Goal: Task Accomplishment & Management: Manage account settings

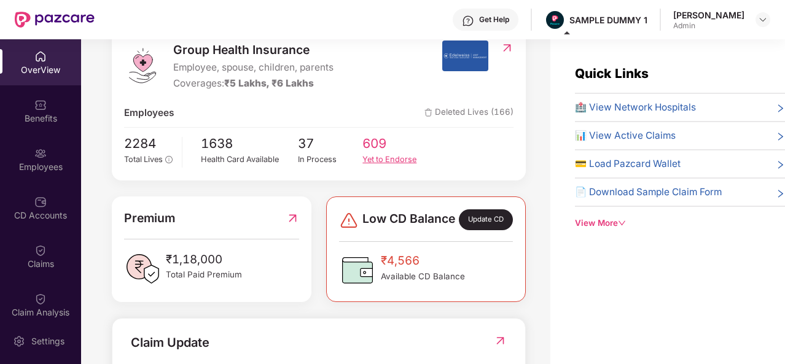
scroll to position [174, 0]
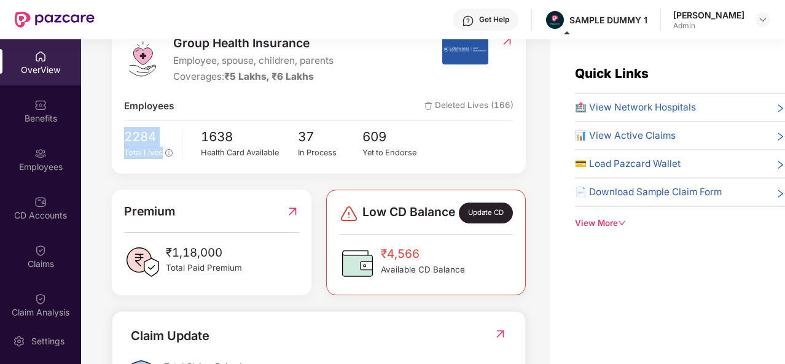
drag, startPoint x: 177, startPoint y: 160, endPoint x: 120, endPoint y: 126, distance: 66.7
click at [120, 126] on div "Group Health Insurance Employee, spouse, children, parents Coverages: ₹5 Lakhs,…" at bounding box center [319, 97] width 414 height 153
click at [178, 160] on div "2284 Total Lives 1638 Health Card Available 37 In Process 609 Yet to Endorse" at bounding box center [318, 144] width 389 height 34
drag, startPoint x: 188, startPoint y: 139, endPoint x: 287, endPoint y: 159, distance: 100.8
click at [287, 159] on div "2284 Total Lives 1638 Health Card Available 37 In Process 609 Yet to Endorse" at bounding box center [318, 144] width 389 height 34
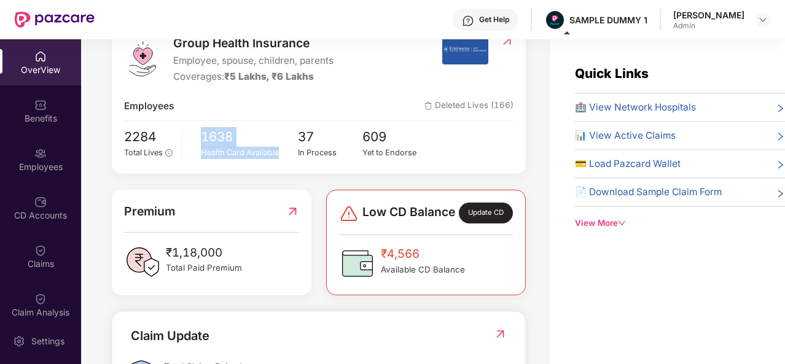
click at [287, 159] on div "1638 Health Card Available" at bounding box center [249, 144] width 97 height 34
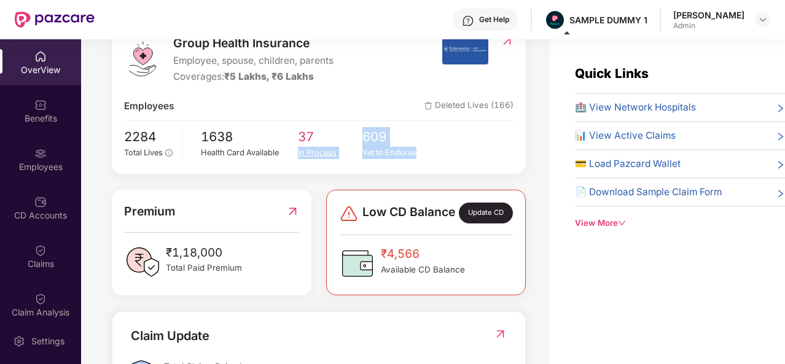
drag, startPoint x: 426, startPoint y: 160, endPoint x: 354, endPoint y: 138, distance: 75.8
click at [354, 138] on div "2284 Total Lives 1638 Health Card Available 37 In Process 609 Yet to Endorse" at bounding box center [318, 144] width 389 height 34
click at [338, 171] on div "Group Health Insurance Employee, spouse, children, parents Coverages: ₹5 Lakhs,…" at bounding box center [319, 97] width 414 height 153
drag, startPoint x: 338, startPoint y: 171, endPoint x: 292, endPoint y: 122, distance: 67.8
click at [292, 122] on div "Group Health Insurance Employee, spouse, children, parents Coverages: ₹5 Lakhs,…" at bounding box center [319, 97] width 414 height 153
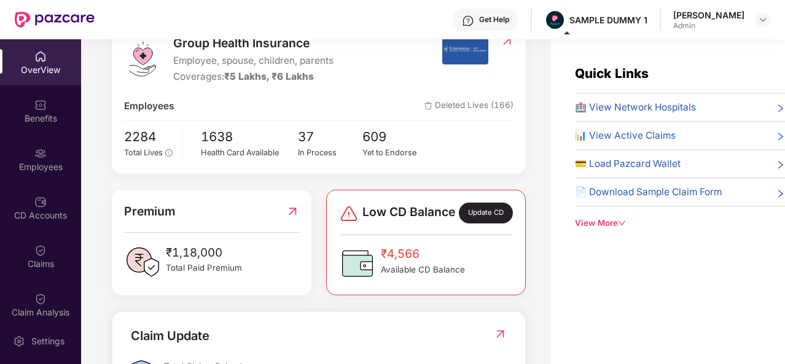
click at [338, 231] on div "Low CD Balance Update CD ₹4,566 Available CD Balance" at bounding box center [426, 243] width 200 height 106
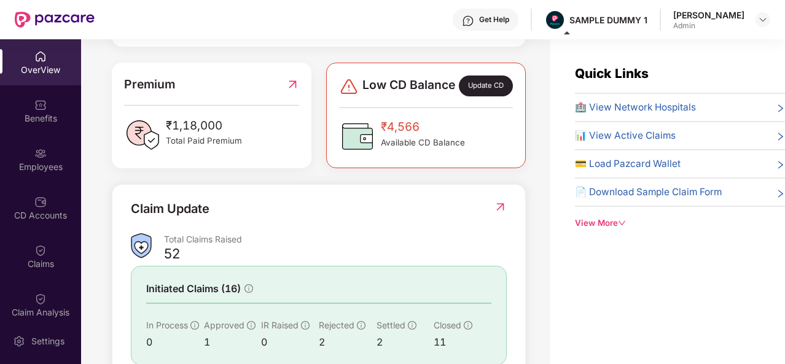
scroll to position [308, 0]
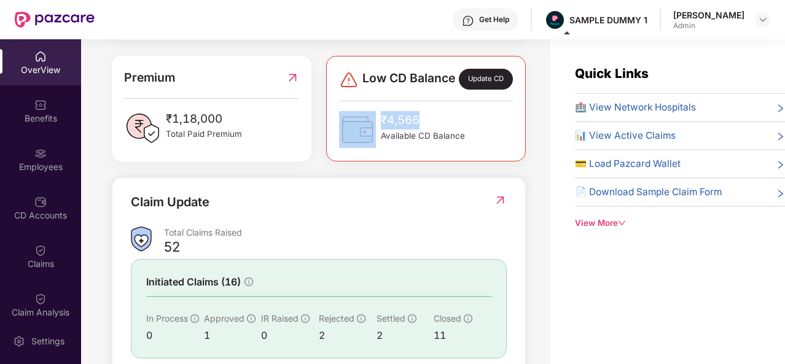
drag, startPoint x: 423, startPoint y: 132, endPoint x: 366, endPoint y: 123, distance: 57.2
click at [366, 123] on div "₹4,566 Available CD Balance" at bounding box center [402, 129] width 126 height 37
click at [366, 123] on img at bounding box center [357, 129] width 37 height 37
click at [400, 177] on div "Group Health Insurance Employee, spouse, children, parents Coverages: ₹5 Lakhs,…" at bounding box center [319, 153] width 414 height 533
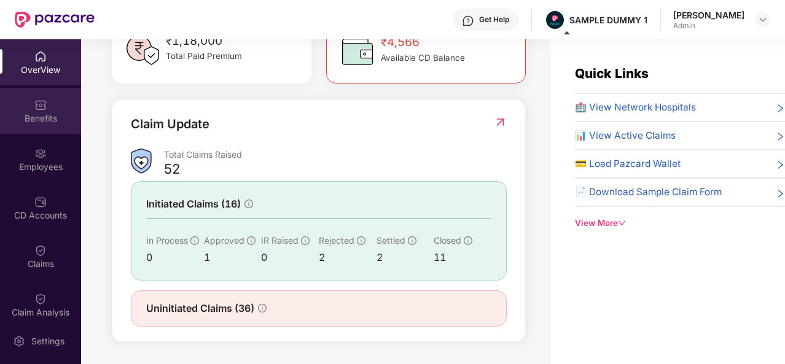
click at [23, 110] on div "Benefits" at bounding box center [40, 111] width 81 height 46
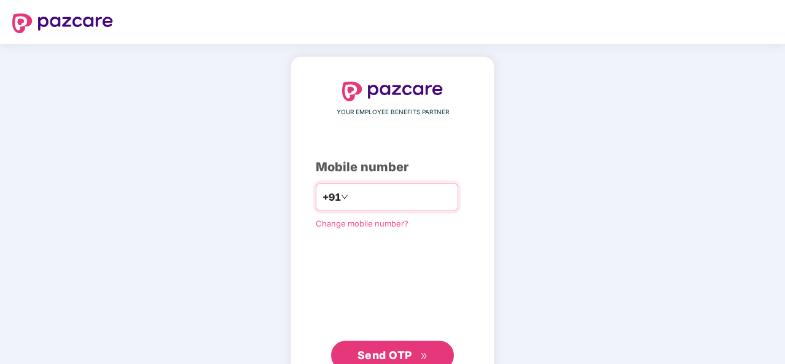
type input "**********"
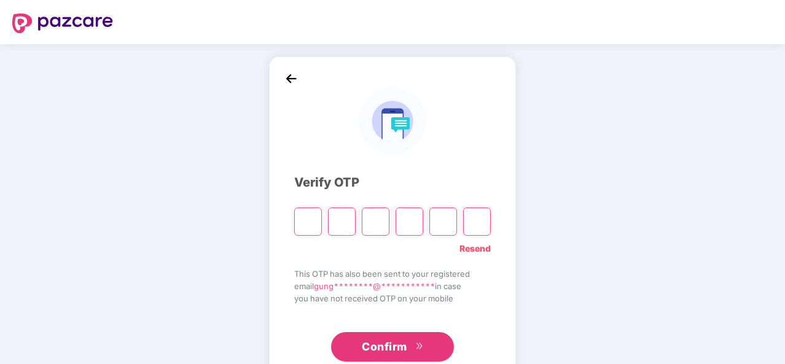
type input "*"
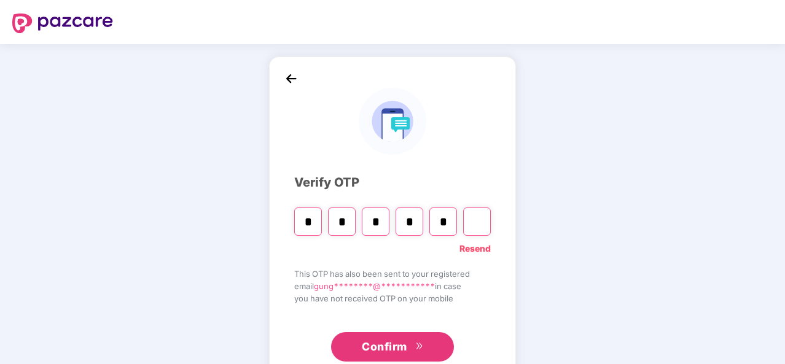
type input "*"
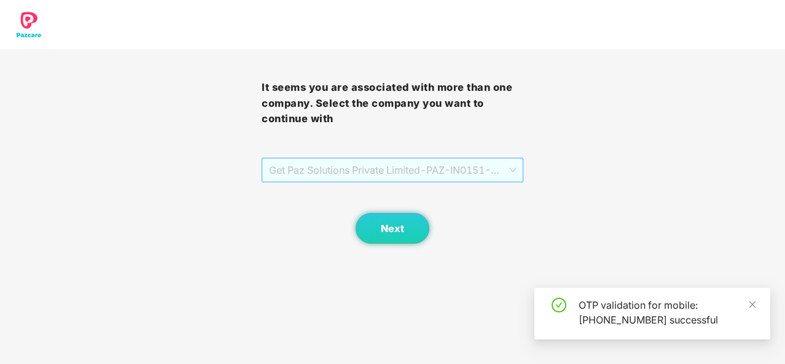
click at [428, 170] on span "Get Paz Solutions Private Limited - PAZ-IN0151 - EMPLOYEE" at bounding box center [392, 169] width 247 height 23
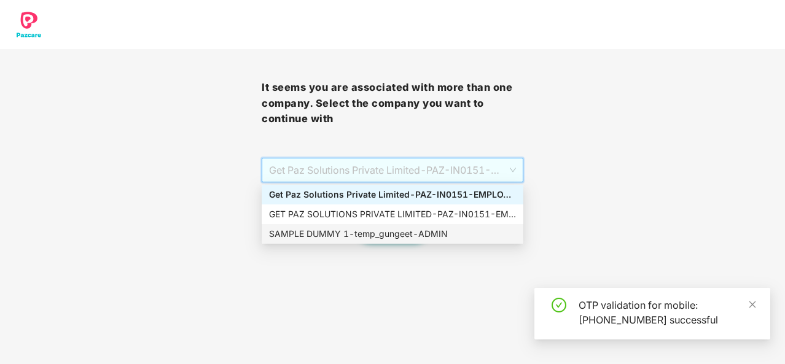
click at [420, 230] on div "SAMPLE DUMMY 1 - temp_gungeet - ADMIN" at bounding box center [392, 234] width 247 height 14
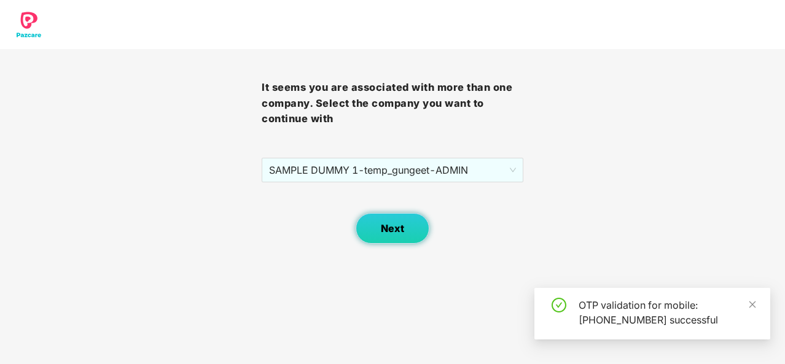
click at [420, 230] on button "Next" at bounding box center [393, 228] width 74 height 31
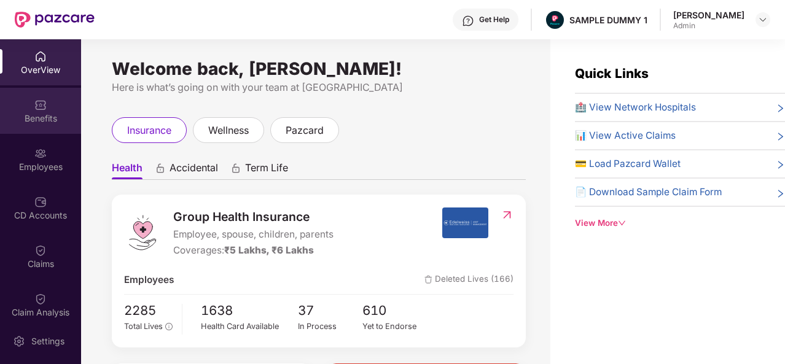
click at [55, 109] on div "Benefits" at bounding box center [40, 111] width 81 height 46
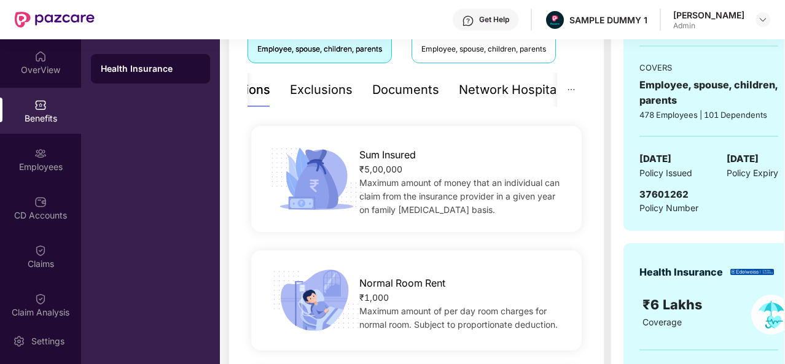
scroll to position [177, 0]
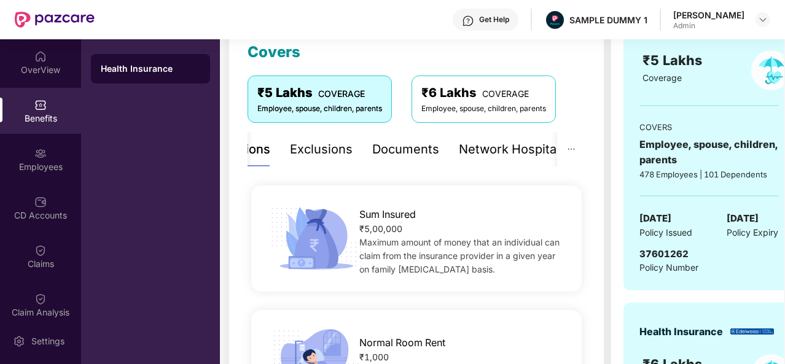
click at [306, 153] on div "Exclusions" at bounding box center [321, 149] width 63 height 19
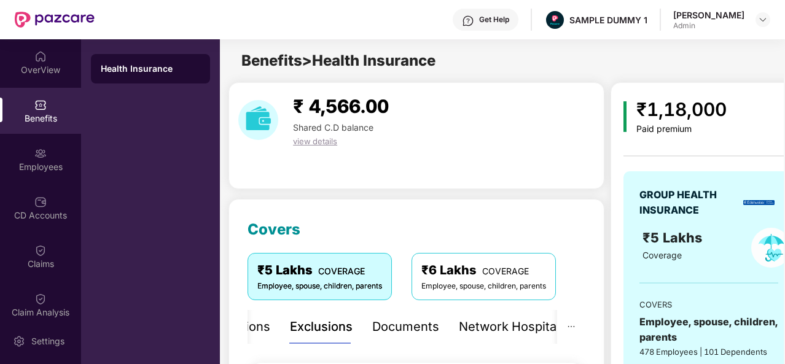
scroll to position [190, 0]
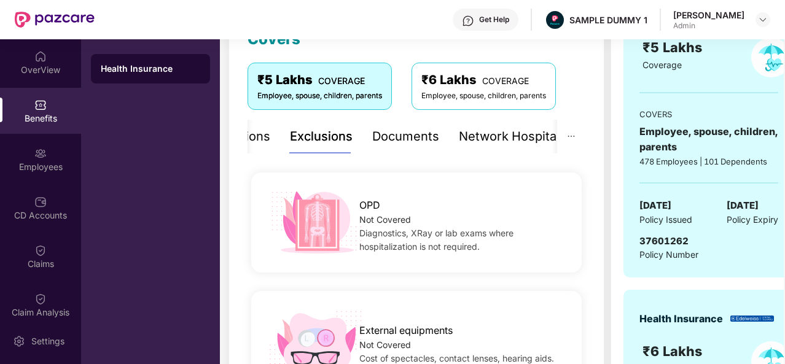
click at [416, 138] on div "Documents" at bounding box center [405, 136] width 67 height 19
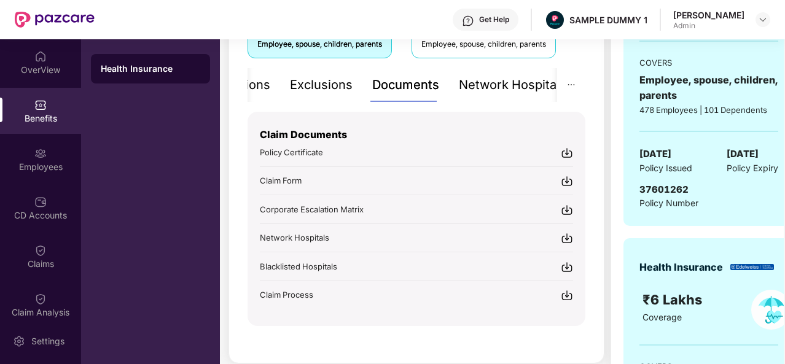
scroll to position [242, 0]
click at [509, 15] on div "Get Help" at bounding box center [494, 20] width 30 height 10
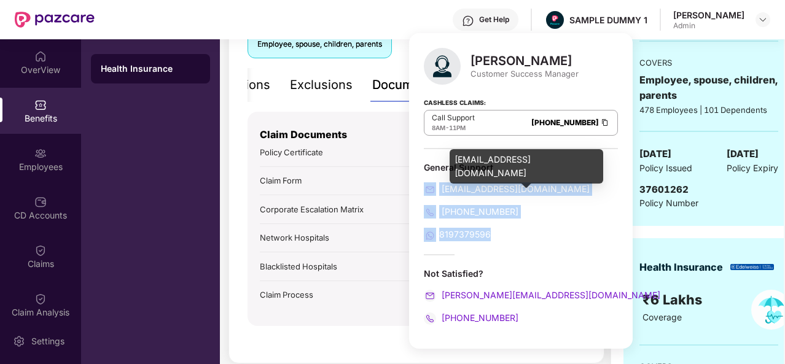
drag, startPoint x: 495, startPoint y: 233, endPoint x: 424, endPoint y: 192, distance: 81.7
click at [424, 192] on div "General Support [EMAIL_ADDRESS][DOMAIN_NAME] [PHONE_NUMBER] 8197379596" at bounding box center [521, 202] width 194 height 80
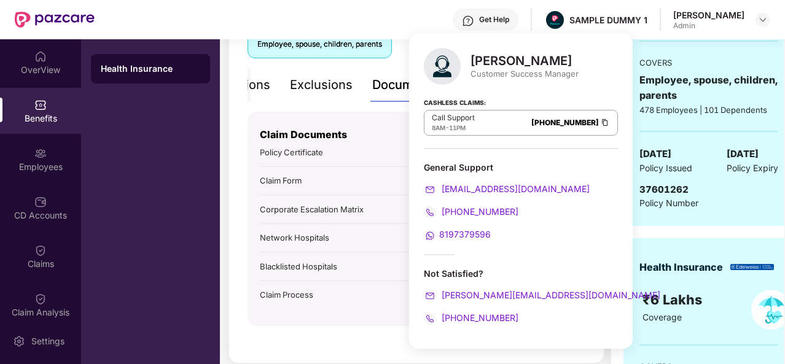
click at [447, 254] on div at bounding box center [439, 254] width 31 height 1
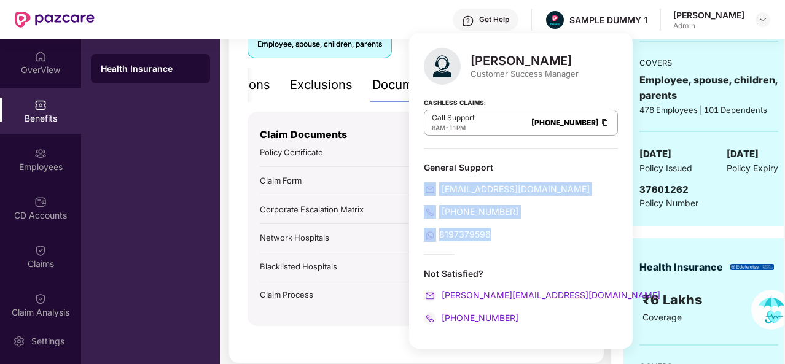
drag, startPoint x: 502, startPoint y: 243, endPoint x: 419, endPoint y: 176, distance: 105.7
click at [419, 176] on div "[PERSON_NAME] Customer Success Manager Cashless Claims: Call Support 8AM - 11PM…" at bounding box center [521, 191] width 224 height 316
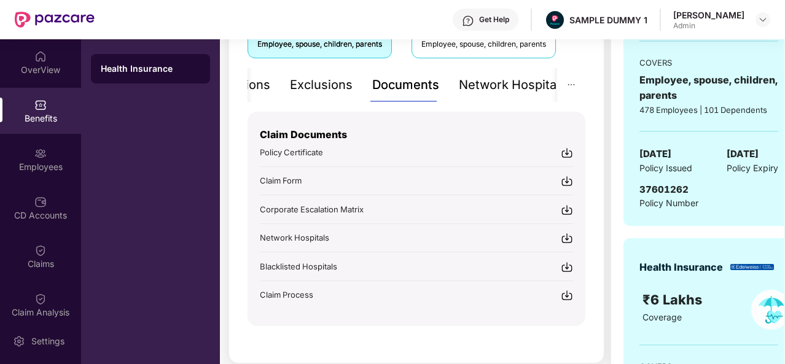
click at [233, 225] on div "Covers ₹5 Lakhs COVERAGE Employee, spouse, children, parents ₹6 Lakhs COVERAGE …" at bounding box center [416, 160] width 376 height 407
drag, startPoint x: 240, startPoint y: 205, endPoint x: 370, endPoint y: 205, distance: 129.6
click at [370, 205] on div "Covers ₹5 Lakhs COVERAGE Employee, spouse, children, parents ₹6 Lakhs COVERAGE …" at bounding box center [416, 160] width 376 height 407
click at [509, 20] on div "Get Help" at bounding box center [494, 20] width 30 height 10
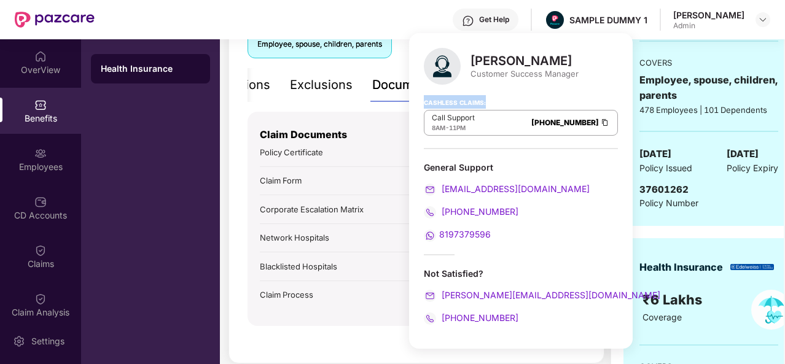
drag, startPoint x: 415, startPoint y: 102, endPoint x: 528, endPoint y: 97, distance: 113.1
click at [528, 97] on div "[PERSON_NAME] Customer Success Manager Cashless Claims: Call Support 8AM - 11PM…" at bounding box center [521, 191] width 224 height 316
click at [528, 97] on div "Cashless Claims: Call Support 8AM - 11PM [PHONE_NUMBER]" at bounding box center [521, 118] width 194 height 61
click at [388, 69] on div "Documents" at bounding box center [405, 85] width 67 height 34
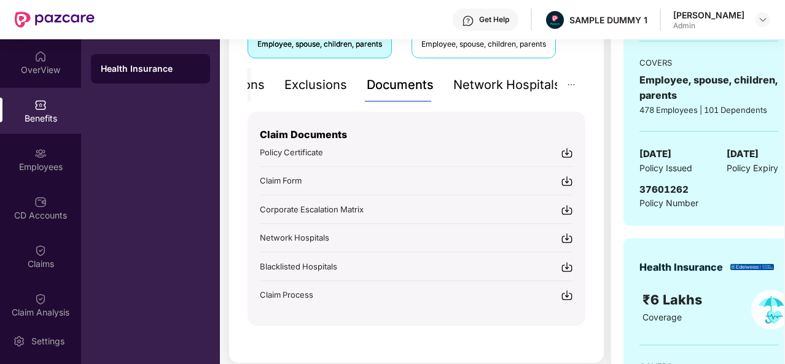
click at [516, 79] on div "Network Hospitals" at bounding box center [506, 85] width 107 height 19
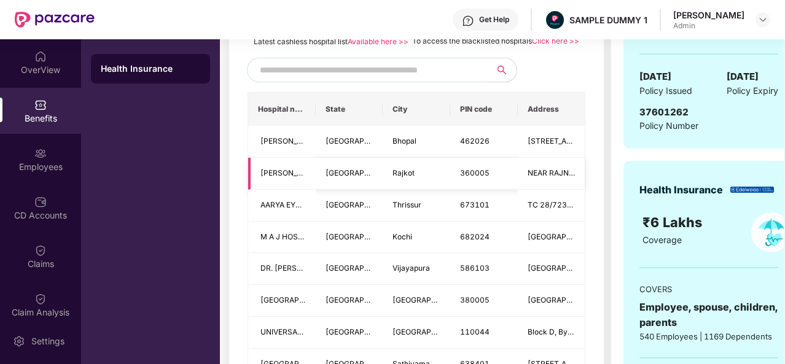
scroll to position [185, 0]
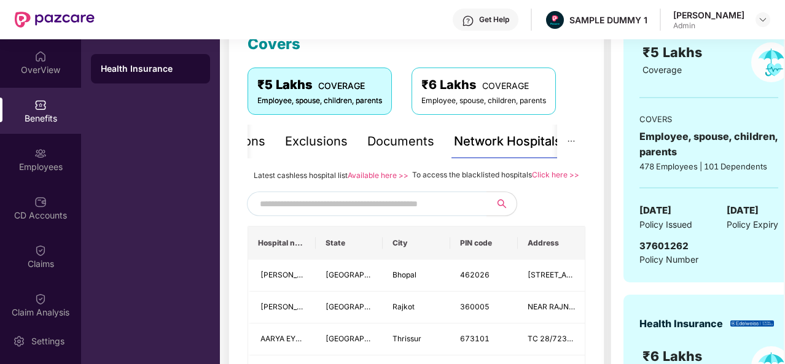
click at [333, 213] on input "text" at bounding box center [365, 204] width 210 height 18
type input "******"
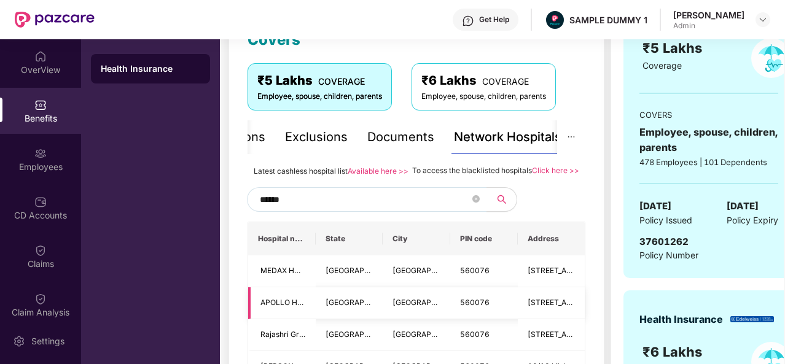
scroll to position [189, 0]
click at [475, 203] on icon "close-circle" at bounding box center [475, 199] width 7 height 7
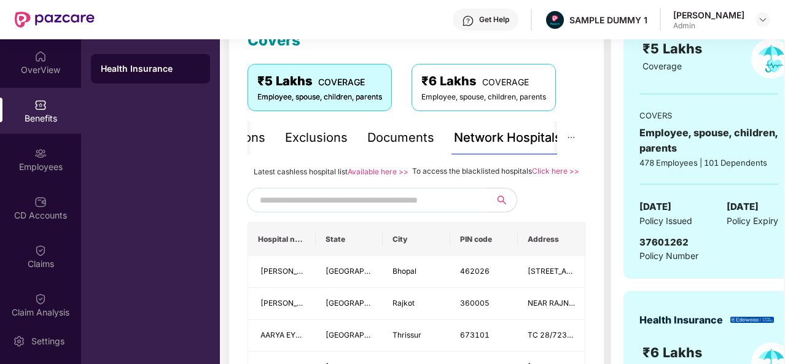
scroll to position [297, 0]
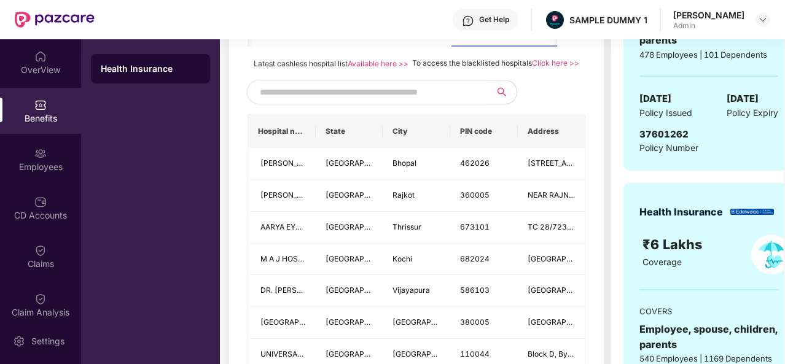
drag, startPoint x: 558, startPoint y: 230, endPoint x: 518, endPoint y: 88, distance: 147.2
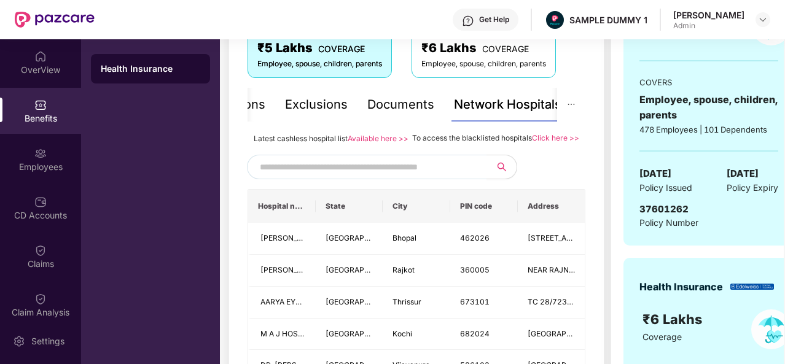
scroll to position [221, 0]
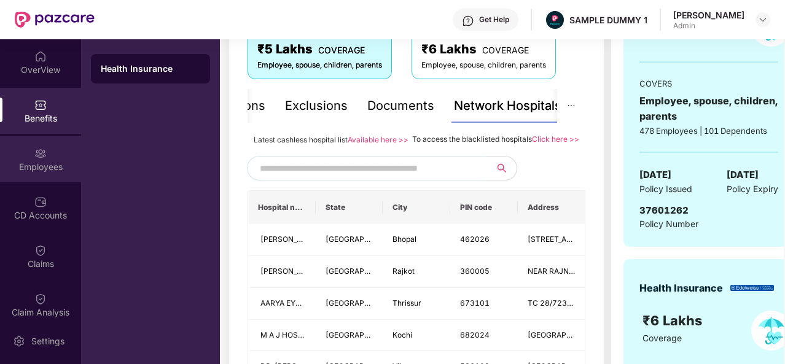
click at [16, 161] on div "Employees" at bounding box center [40, 167] width 81 height 12
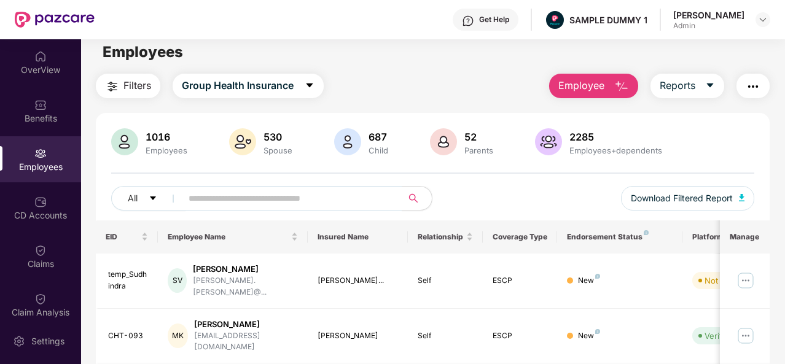
scroll to position [0, 0]
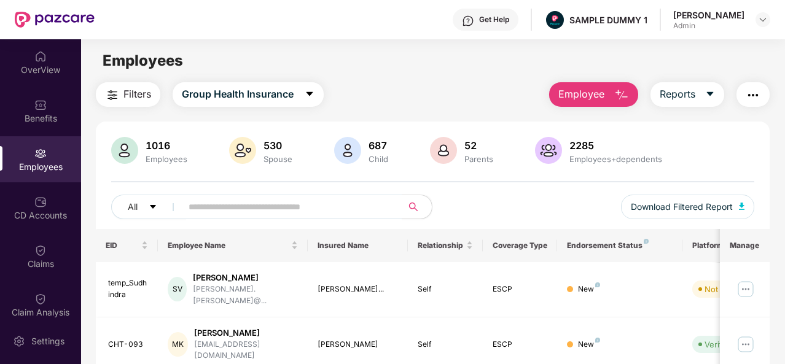
click at [615, 96] on img "button" at bounding box center [621, 95] width 15 height 15
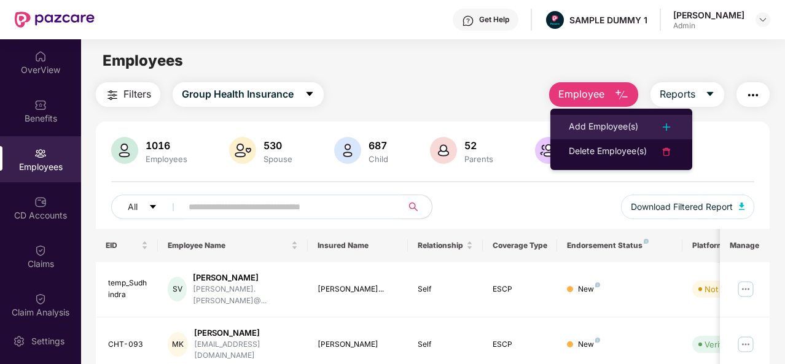
click at [601, 132] on div "Add Employee(s)" at bounding box center [603, 127] width 69 height 15
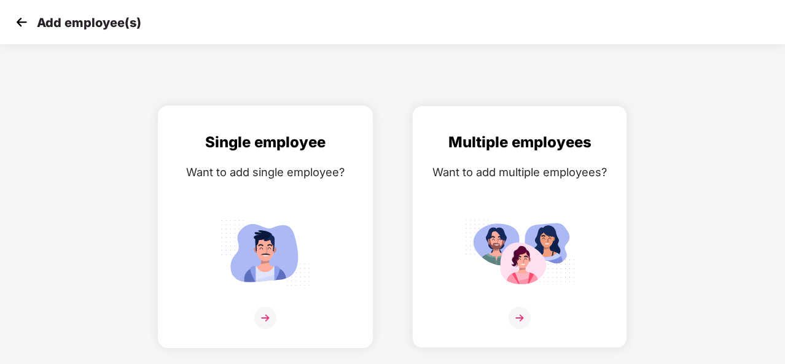
click at [318, 169] on div "Want to add single employee?" at bounding box center [265, 172] width 189 height 18
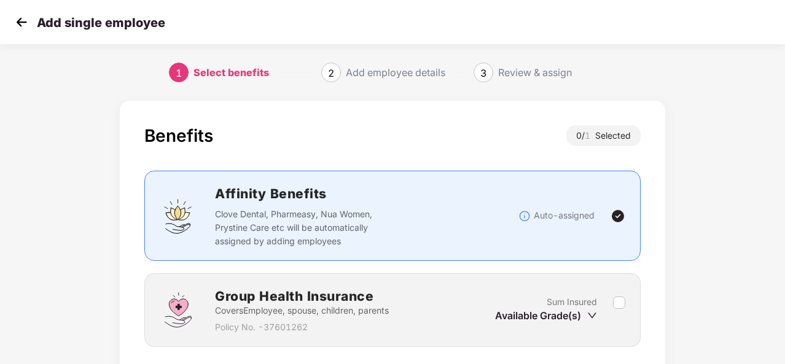
scroll to position [44, 0]
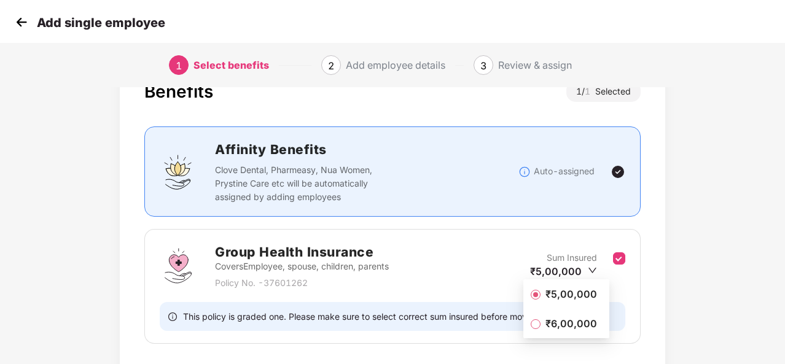
click at [578, 302] on li "₹5,00,000" at bounding box center [566, 294] width 86 height 25
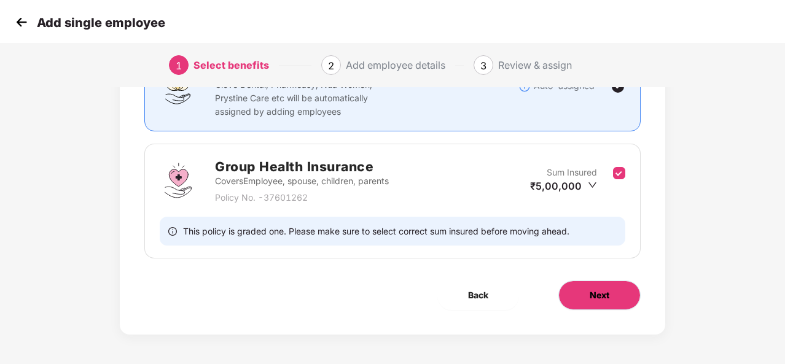
click at [611, 290] on button "Next" at bounding box center [599, 295] width 82 height 29
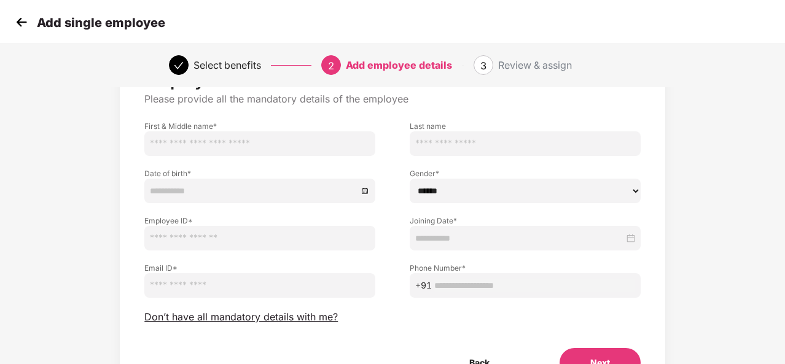
scroll to position [72, 0]
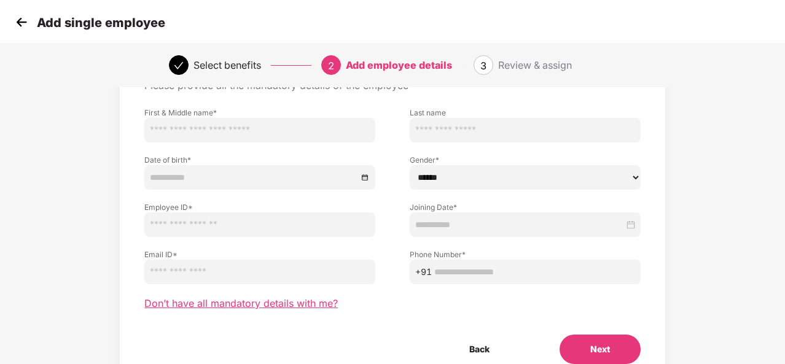
click at [307, 299] on span "Don’t have all mandatory details with me?" at bounding box center [240, 303] width 193 height 13
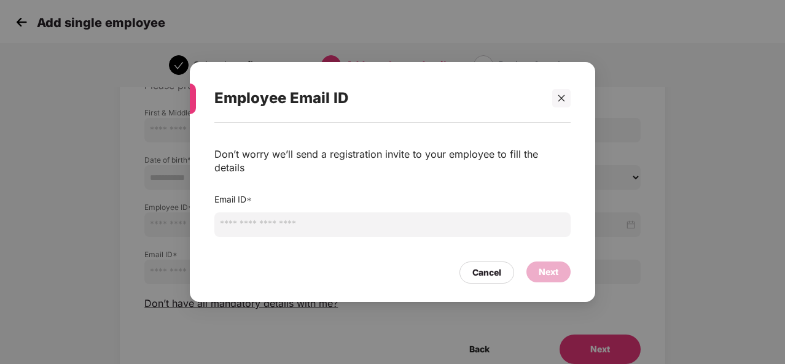
click at [268, 228] on input "email" at bounding box center [392, 225] width 356 height 25
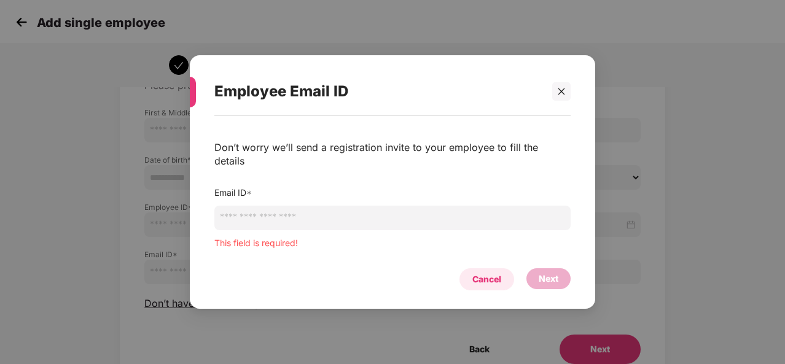
click at [467, 268] on div "Cancel" at bounding box center [486, 279] width 55 height 22
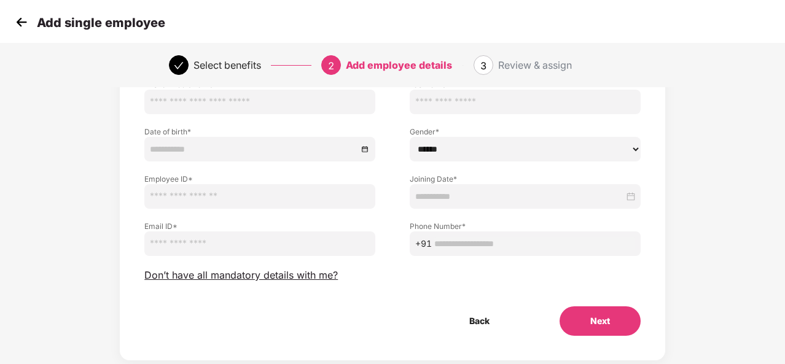
scroll to position [110, 0]
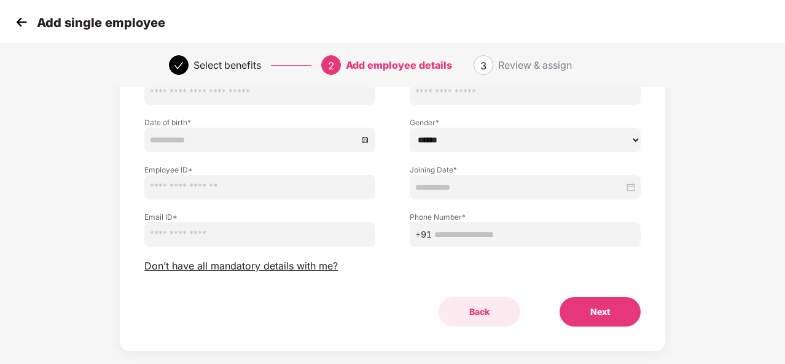
click at [491, 308] on button "Back" at bounding box center [480, 311] width 82 height 29
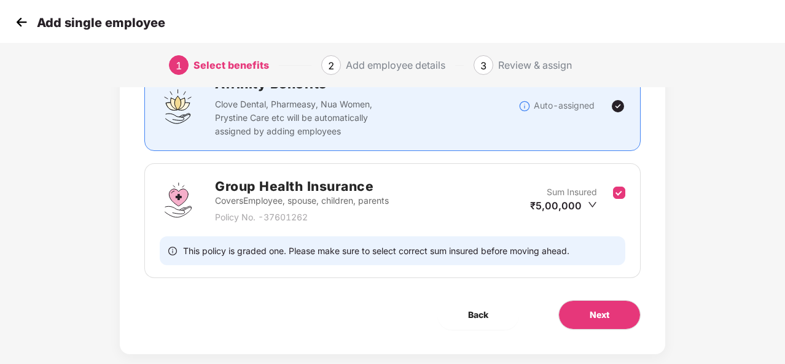
click at [22, 27] on img at bounding box center [21, 22] width 18 height 18
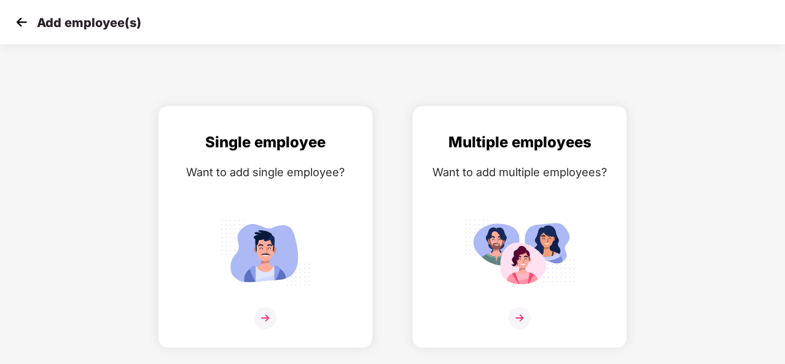
click at [18, 26] on img at bounding box center [21, 22] width 18 height 18
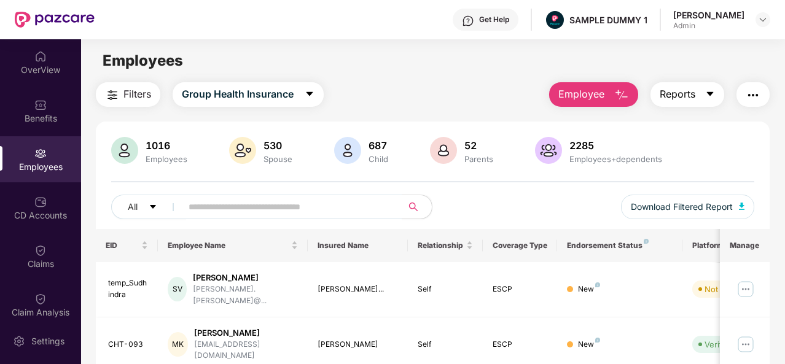
click at [696, 93] on button "Reports" at bounding box center [687, 94] width 74 height 25
click at [752, 95] on img "button" at bounding box center [753, 95] width 15 height 15
click at [493, 208] on div "All Download Filtered Report" at bounding box center [432, 212] width 643 height 34
click at [76, 195] on div "CD Accounts" at bounding box center [40, 208] width 81 height 46
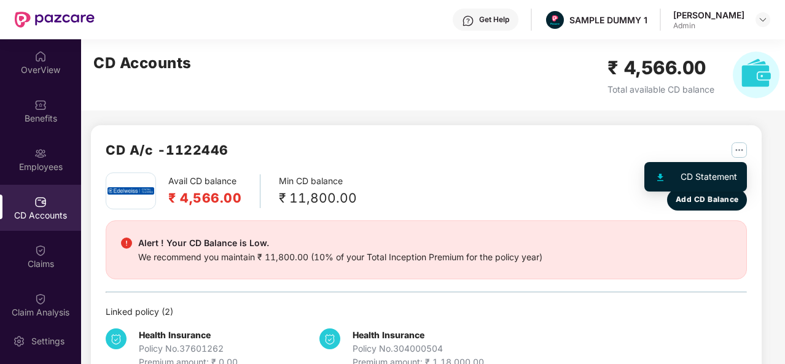
click at [738, 151] on img "button" at bounding box center [738, 149] width 15 height 15
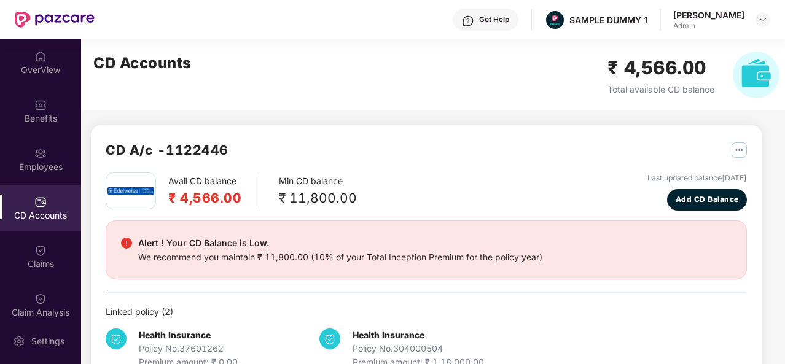
click at [506, 180] on div "Avail CD balance ₹ 4,566.00 Min CD balance ₹ 11,800.00 Last updated balance [DA…" at bounding box center [426, 192] width 641 height 38
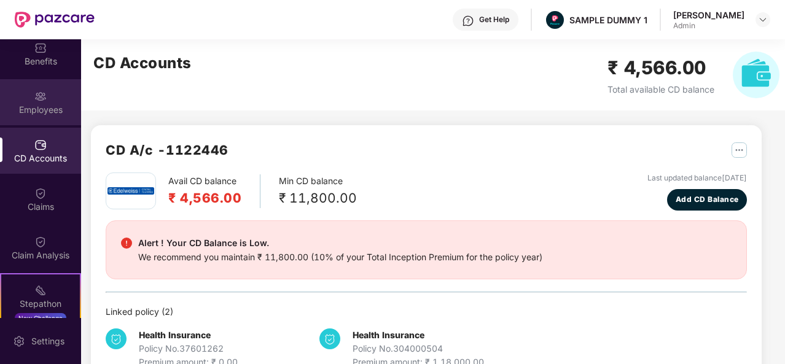
scroll to position [69, 0]
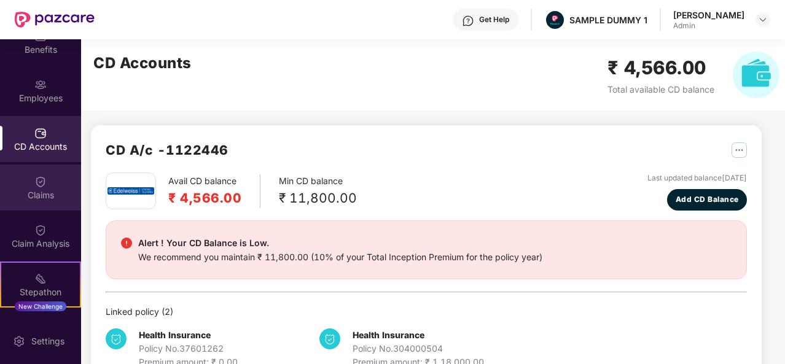
click at [44, 179] on div "Claims" at bounding box center [40, 188] width 81 height 46
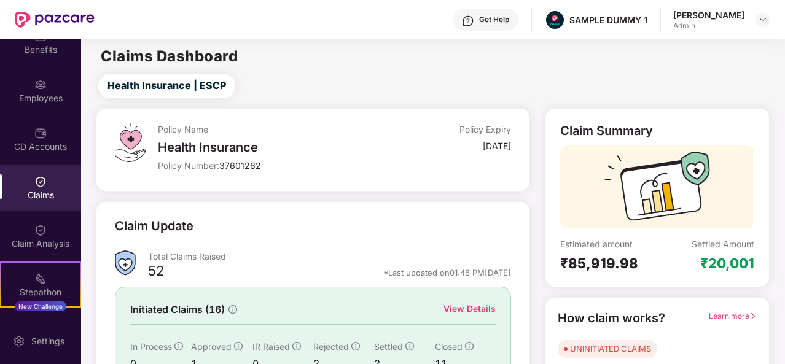
scroll to position [115, 0]
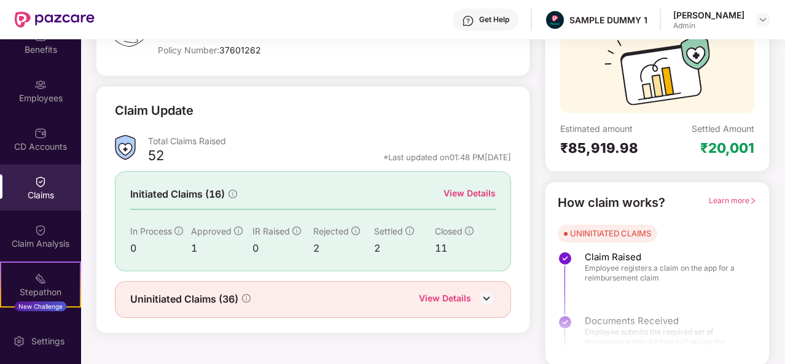
click at [480, 195] on div "View Details" at bounding box center [469, 194] width 52 height 14
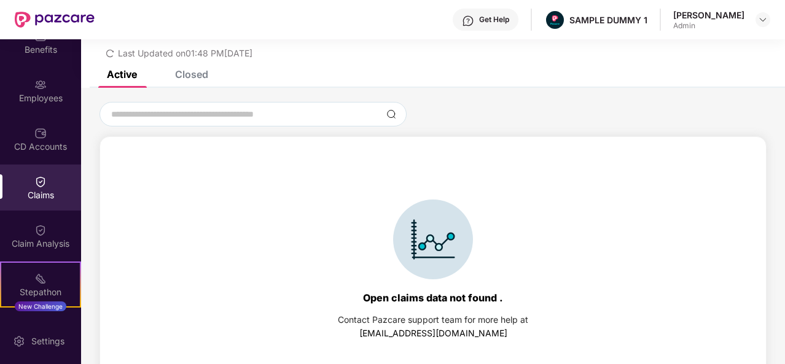
scroll to position [53, 0]
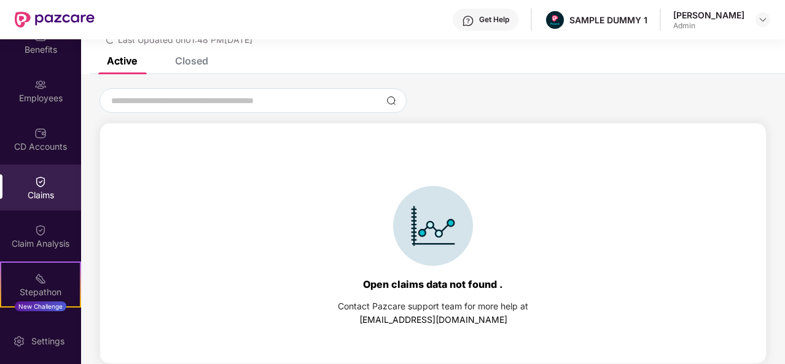
click at [192, 61] on div "Closed" at bounding box center [191, 61] width 33 height 12
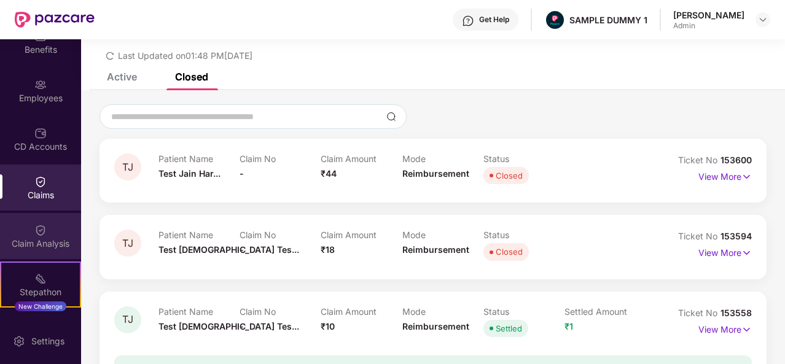
scroll to position [86, 0]
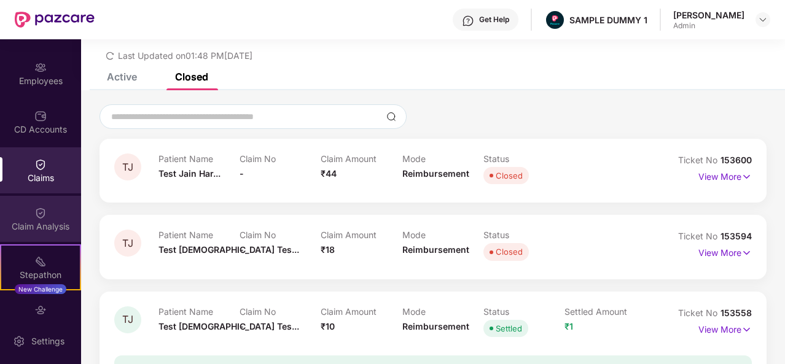
click at [41, 208] on img at bounding box center [40, 213] width 12 height 12
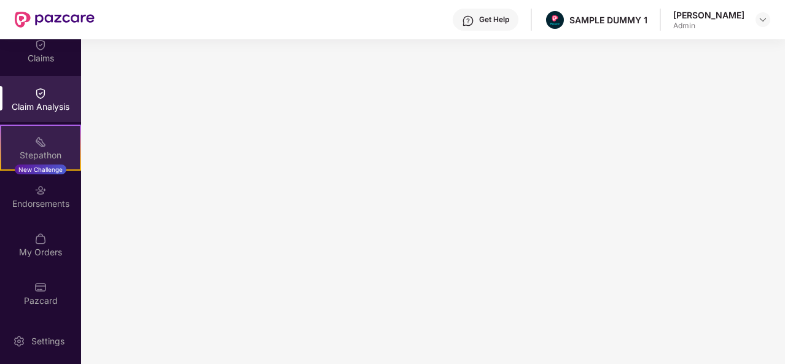
scroll to position [206, 0]
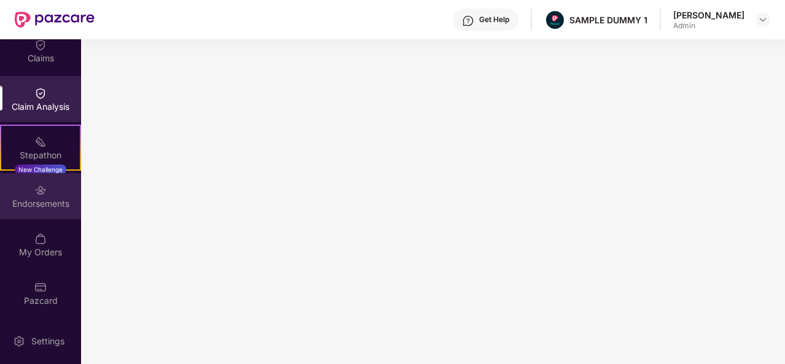
click at [43, 198] on div "Endorsements" at bounding box center [40, 204] width 81 height 12
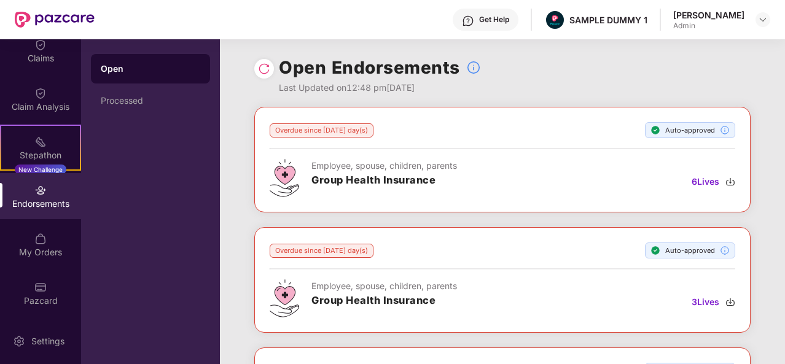
scroll to position [177, 0]
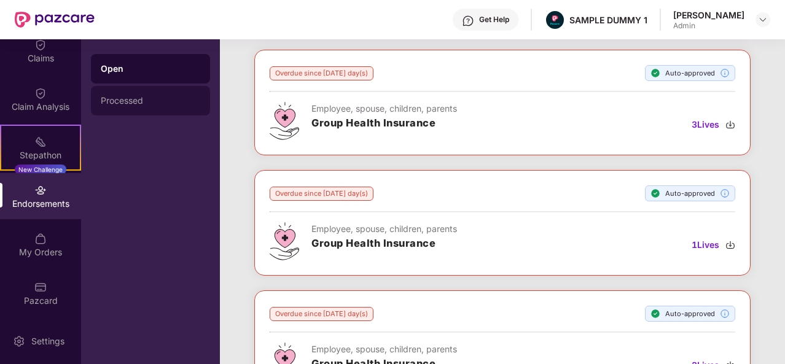
click at [166, 101] on div "Processed" at bounding box center [150, 101] width 99 height 10
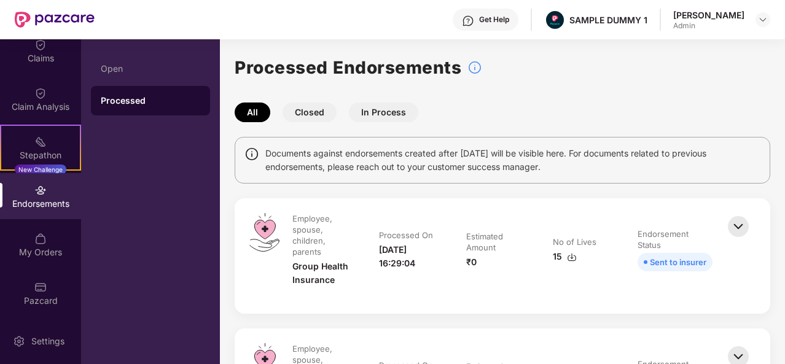
scroll to position [159, 0]
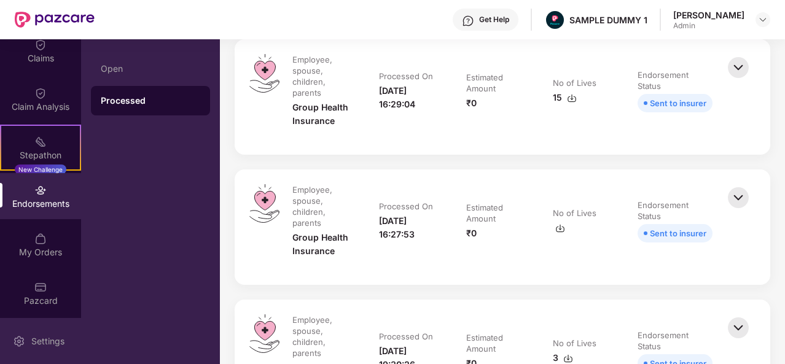
click at [54, 341] on div "Settings" at bounding box center [48, 341] width 41 height 12
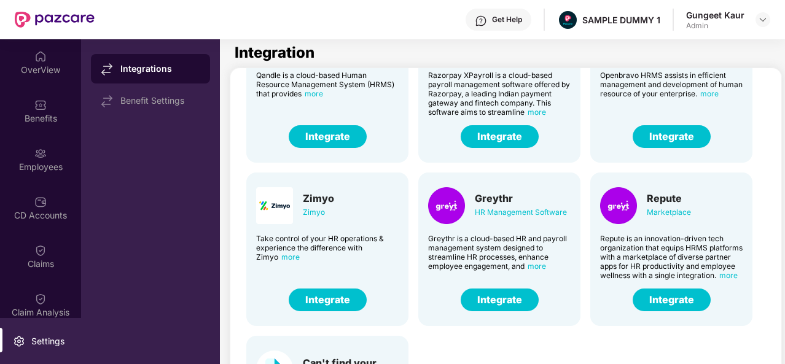
scroll to position [263, 0]
